Goal: Transaction & Acquisition: Purchase product/service

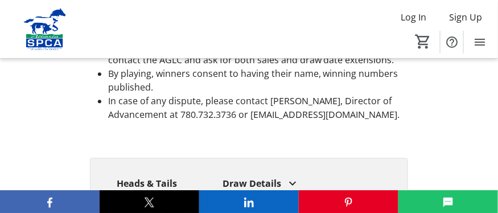
scroll to position [3634, 0]
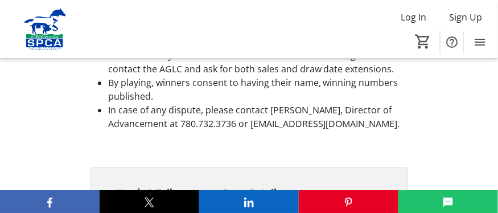
click at [292, 185] on mat-icon at bounding box center [293, 192] width 14 height 14
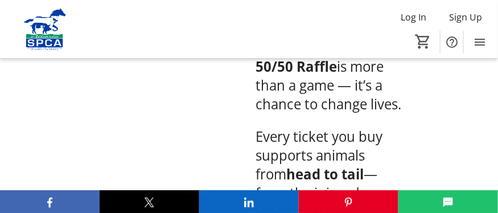
scroll to position [512, 0]
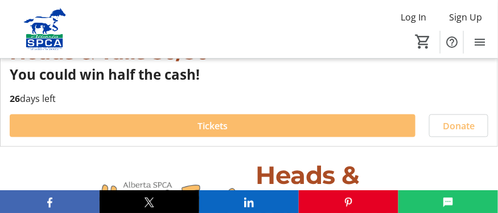
scroll to position [399, 0]
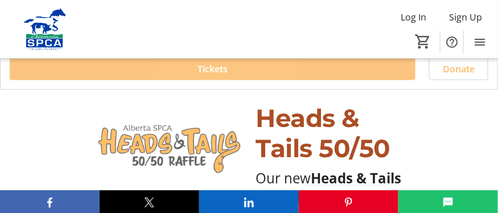
click at [217, 67] on span "Tickets" at bounding box center [212, 69] width 30 height 14
